Goal: Information Seeking & Learning: Learn about a topic

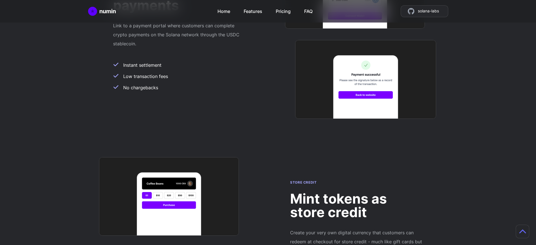
click at [357, 192] on h2 "Mint tokens as store credit" at bounding box center [356, 205] width 133 height 27
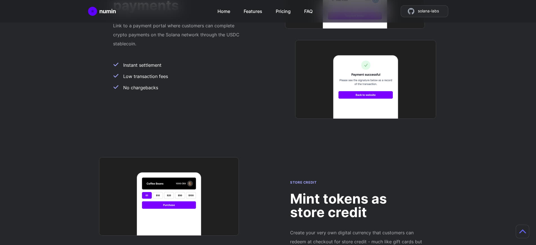
click at [357, 192] on h2 "Mint tokens as store credit" at bounding box center [356, 205] width 133 height 27
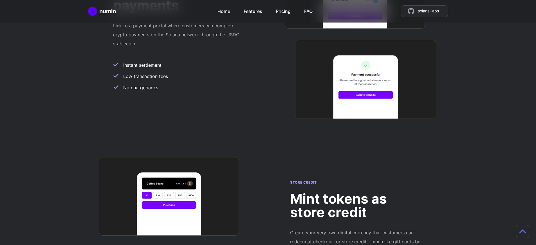
click at [357, 192] on h2 "Mint tokens as store credit" at bounding box center [356, 205] width 133 height 27
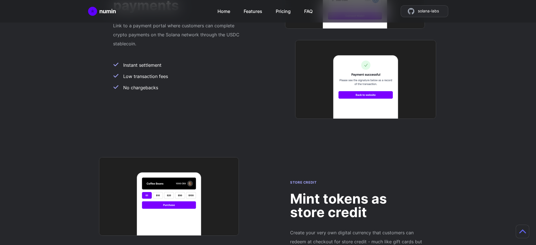
click at [357, 192] on h2 "Mint tokens as store credit" at bounding box center [356, 205] width 133 height 27
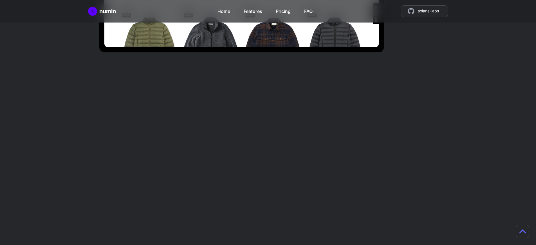
scroll to position [488, 0]
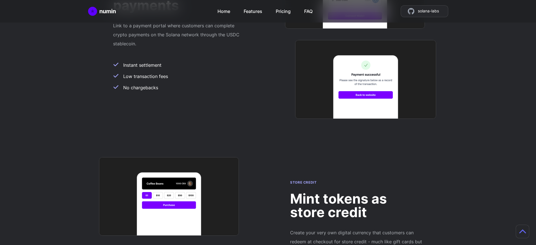
click at [357, 192] on h2 "Mint tokens as store credit" at bounding box center [356, 205] width 133 height 27
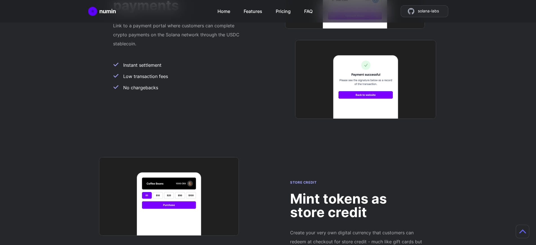
click at [357, 192] on h2 "Mint tokens as store credit" at bounding box center [356, 205] width 133 height 27
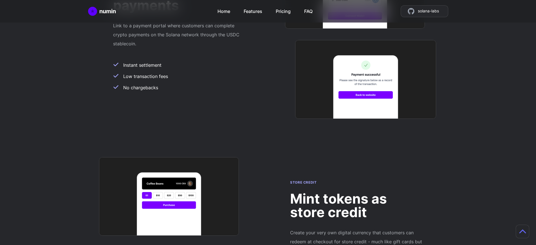
click at [357, 192] on h2 "Mint tokens as store credit" at bounding box center [356, 205] width 133 height 27
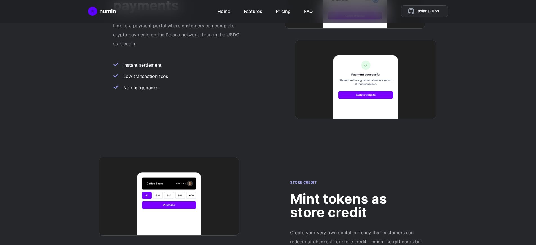
click at [357, 192] on h2 "Mint tokens as store credit" at bounding box center [356, 205] width 133 height 27
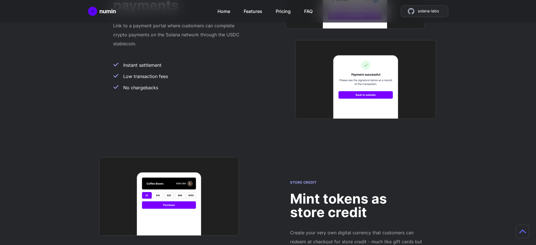
click at [357, 192] on h2 "Mint tokens as store credit" at bounding box center [356, 205] width 133 height 27
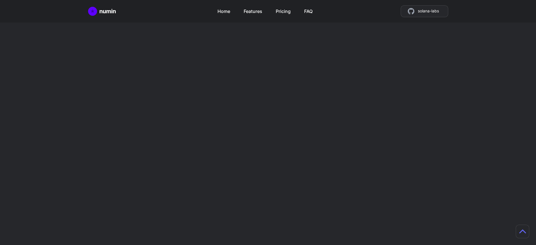
click at [357, 192] on h2 "Mint tokens as store credit" at bounding box center [356, 205] width 133 height 27
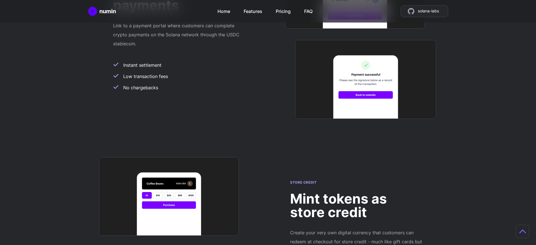
click at [357, 192] on h2 "Mint tokens as store credit" at bounding box center [356, 205] width 133 height 27
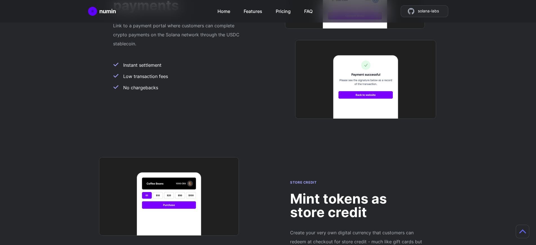
click at [357, 192] on h2 "Mint tokens as store credit" at bounding box center [356, 205] width 133 height 27
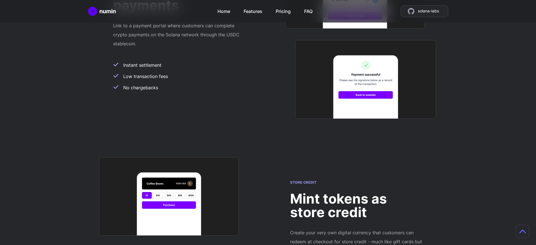
click at [357, 192] on h2 "Mint tokens as store credit" at bounding box center [356, 205] width 133 height 27
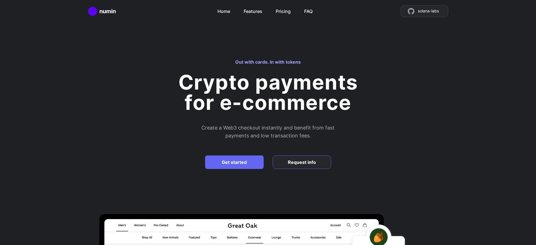
click at [270, 132] on h2 "Create a Web3 checkout instantly and benefit from fast payments and low transac…" at bounding box center [268, 132] width 253 height 16
